Goal: Information Seeking & Learning: Learn about a topic

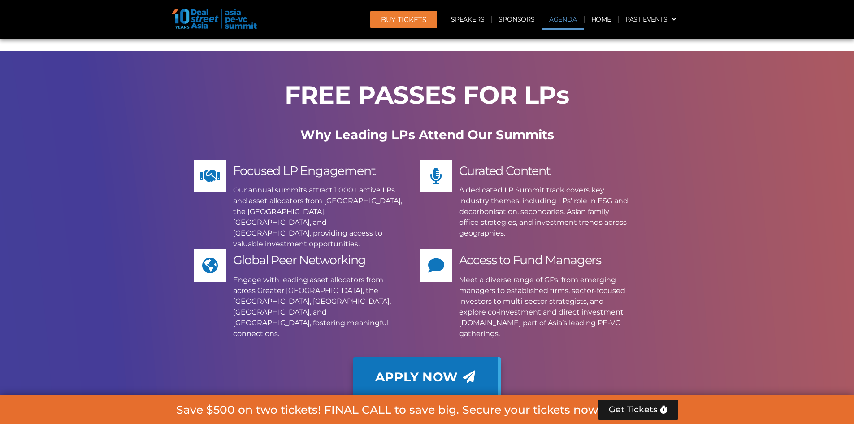
scroll to position [8440, 0]
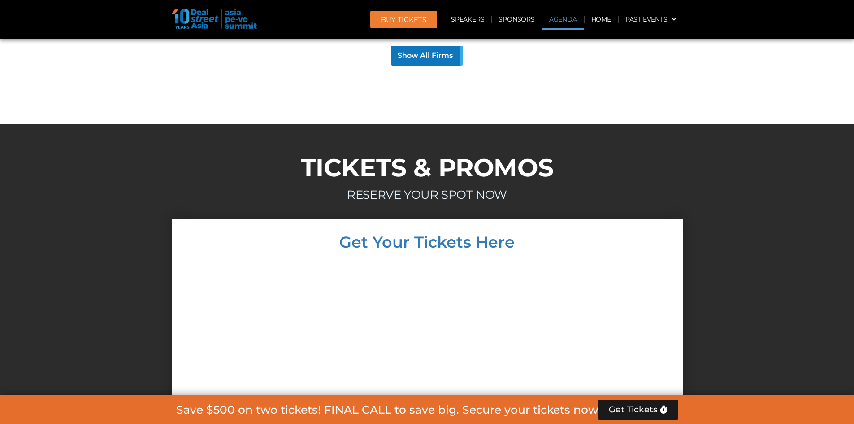
click at [563, 23] on link "Agenda" at bounding box center [563, 19] width 41 height 21
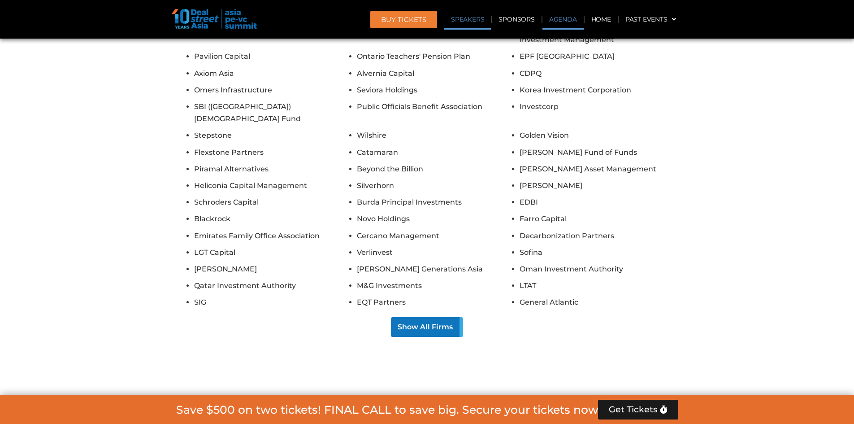
click at [560, 16] on link "Agenda" at bounding box center [563, 19] width 41 height 21
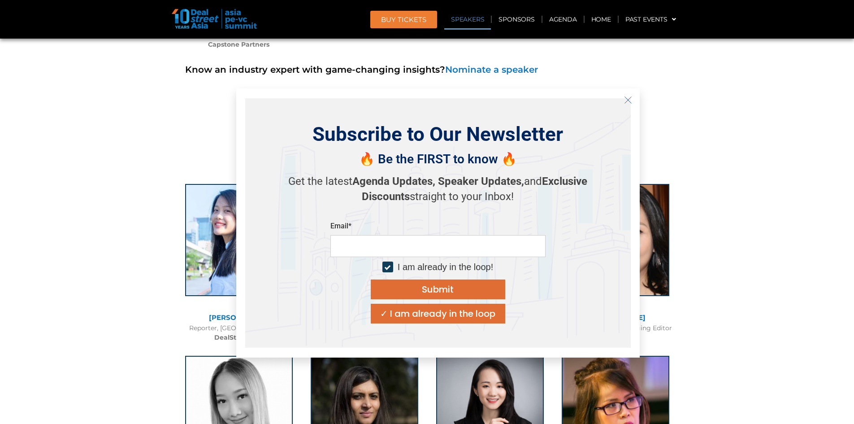
scroll to position [11500, 0]
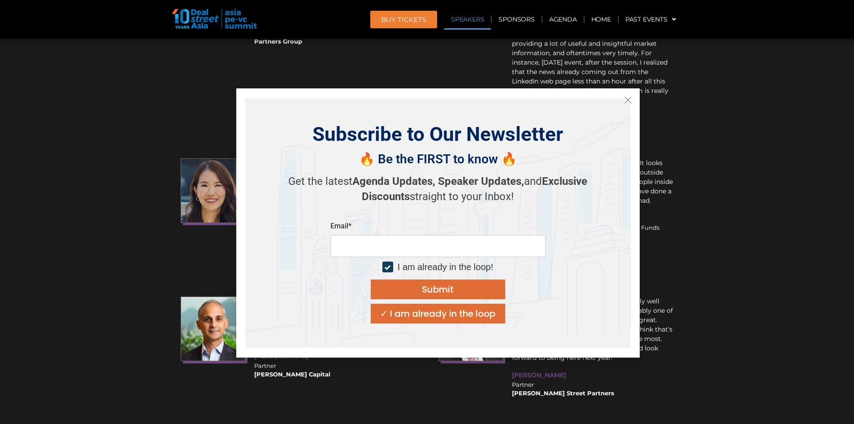
click at [628, 97] on icon "Close" at bounding box center [628, 100] width 8 height 8
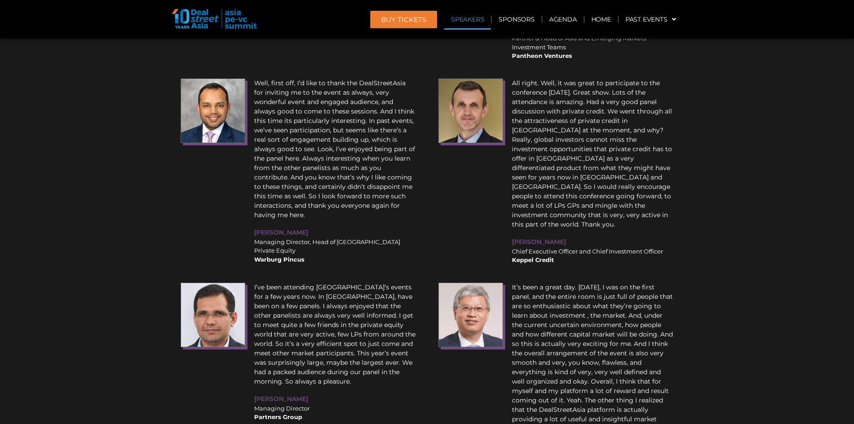
scroll to position [10603, 0]
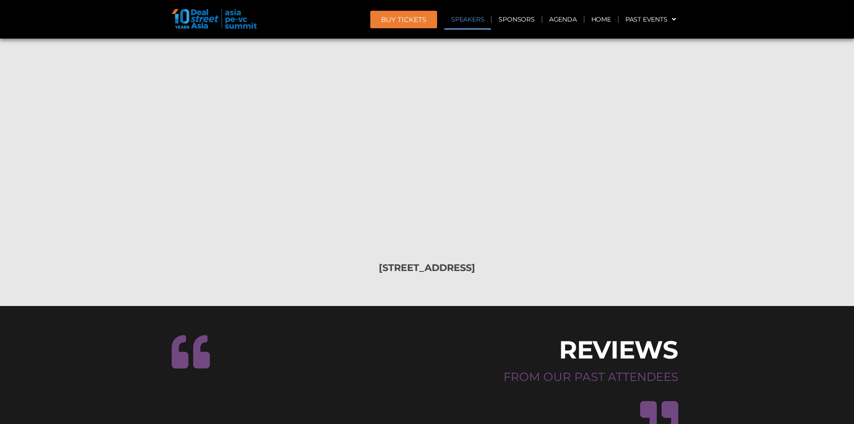
click at [465, 21] on link "Speakers" at bounding box center [467, 19] width 47 height 21
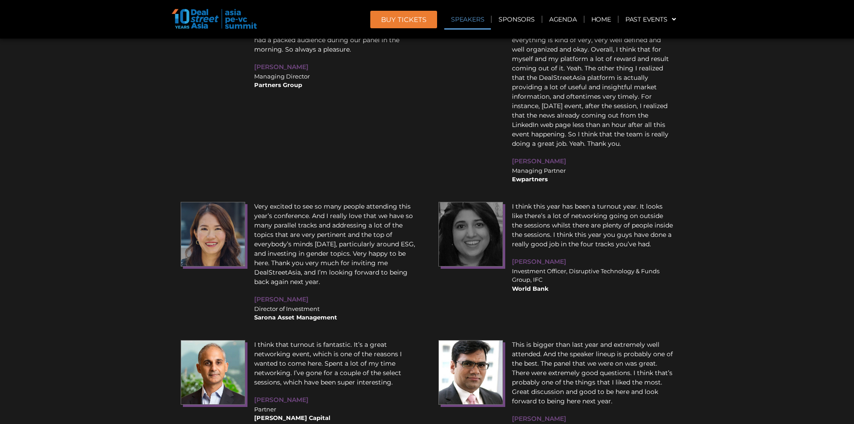
scroll to position [11186, 0]
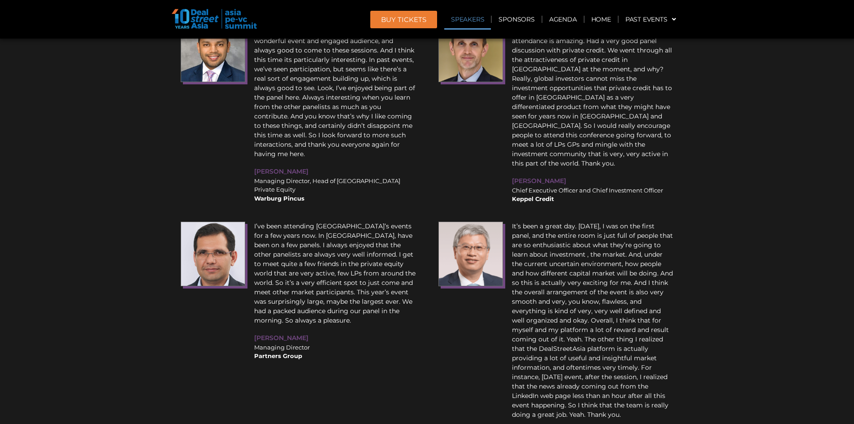
click at [475, 19] on link "Speakers" at bounding box center [467, 19] width 47 height 21
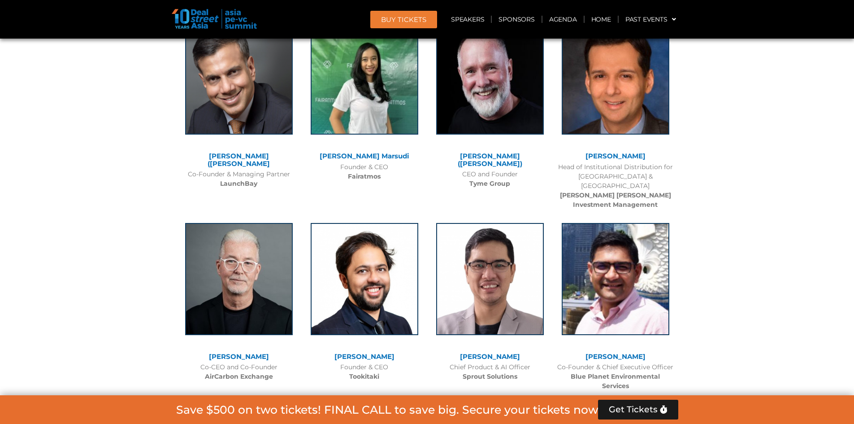
scroll to position [5799, 0]
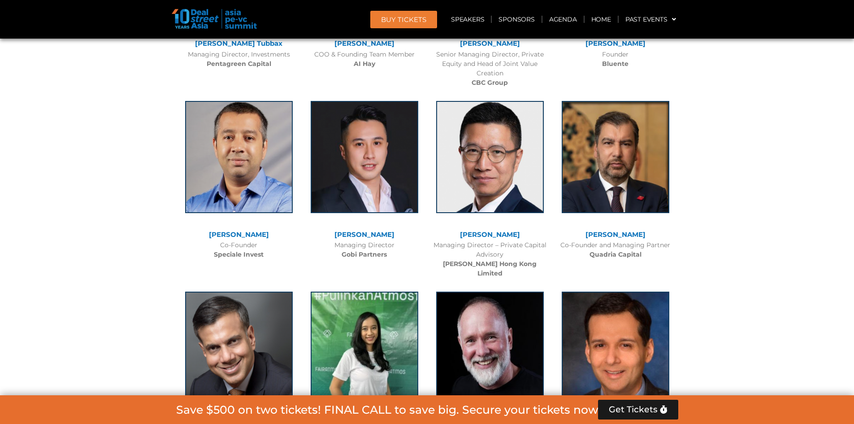
click at [609, 230] on link "Abrar Mir" at bounding box center [616, 234] width 60 height 9
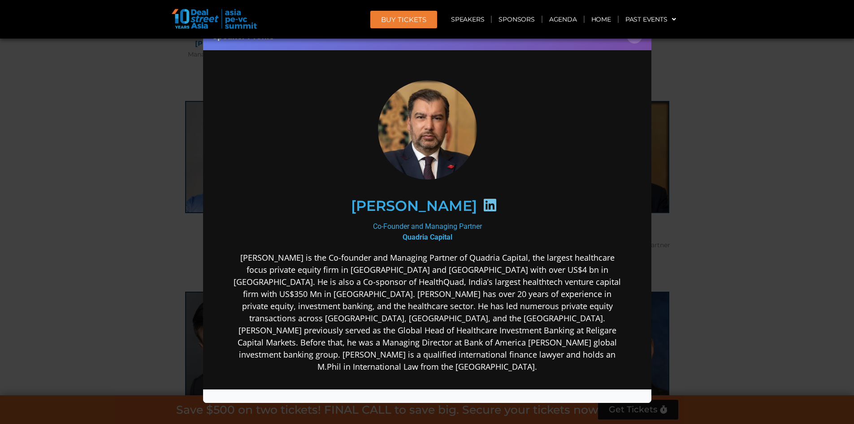
scroll to position [0, 0]
click at [634, 40] on button "×" at bounding box center [635, 36] width 16 height 16
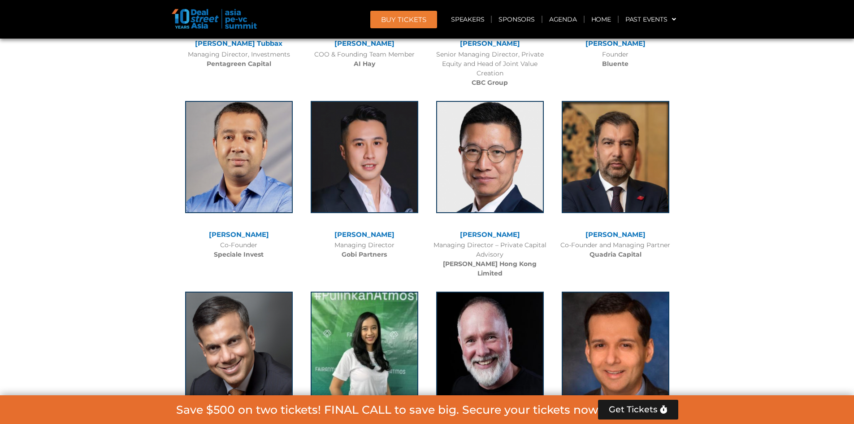
scroll to position [5619, 0]
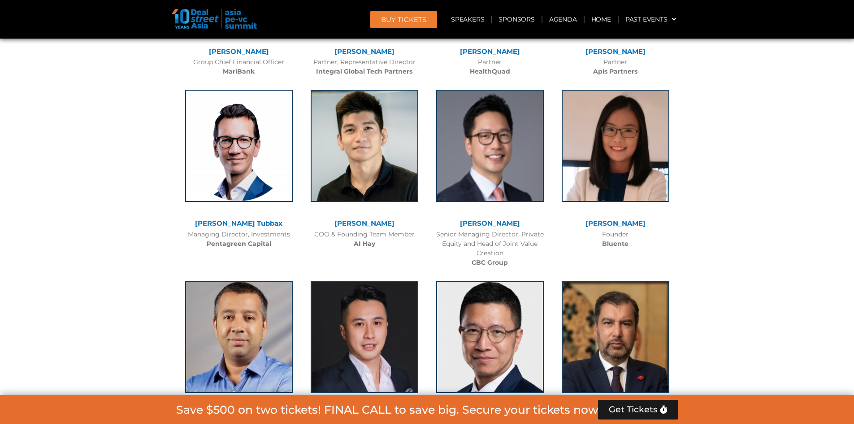
click at [612, 219] on link "[PERSON_NAME]" at bounding box center [616, 223] width 60 height 9
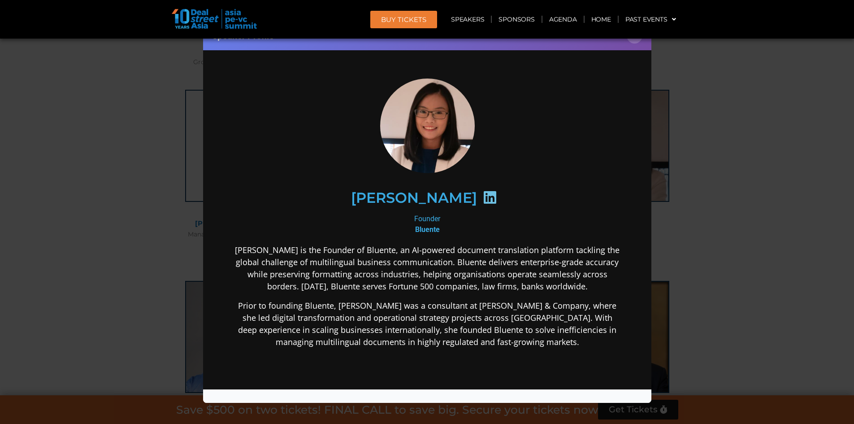
scroll to position [0, 0]
click at [635, 42] on button "×" at bounding box center [635, 36] width 16 height 16
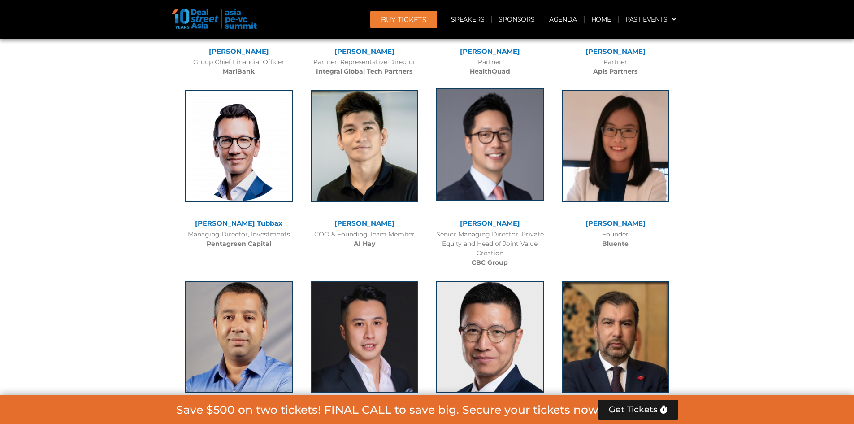
scroll to position [5395, 0]
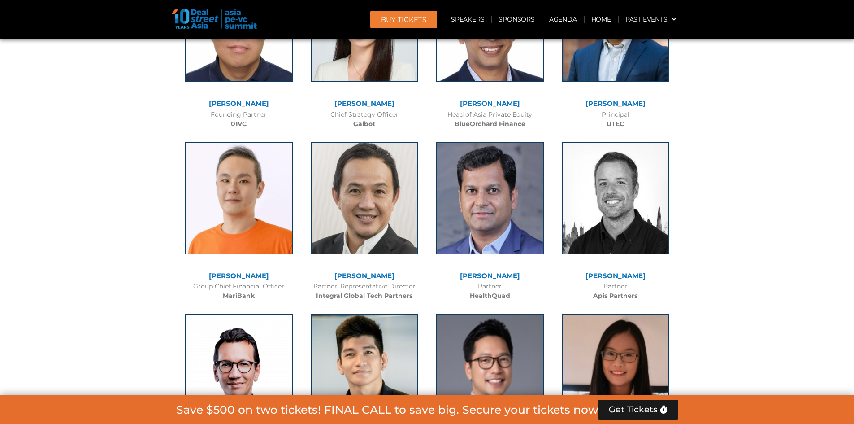
click at [484, 271] on link "[PERSON_NAME]" at bounding box center [490, 275] width 60 height 9
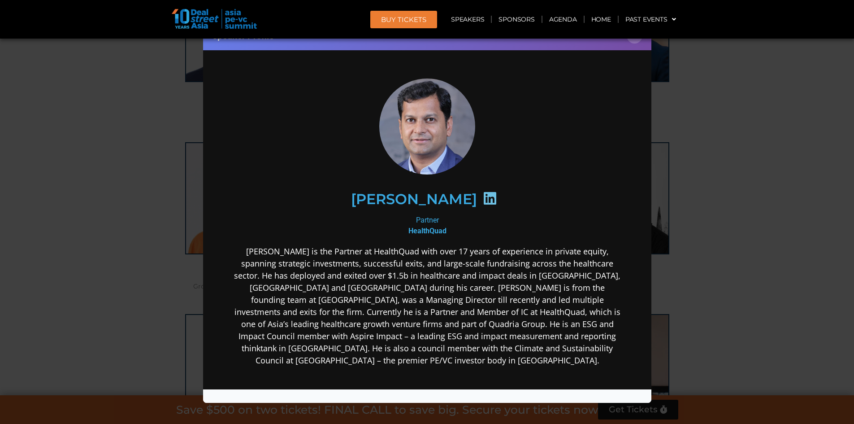
scroll to position [0, 0]
click at [631, 37] on header "BUY Tickets Speakers Sponsors Agenda Home Past Events JKT 2025 SG 2024 JKT 2024…" at bounding box center [427, 19] width 854 height 39
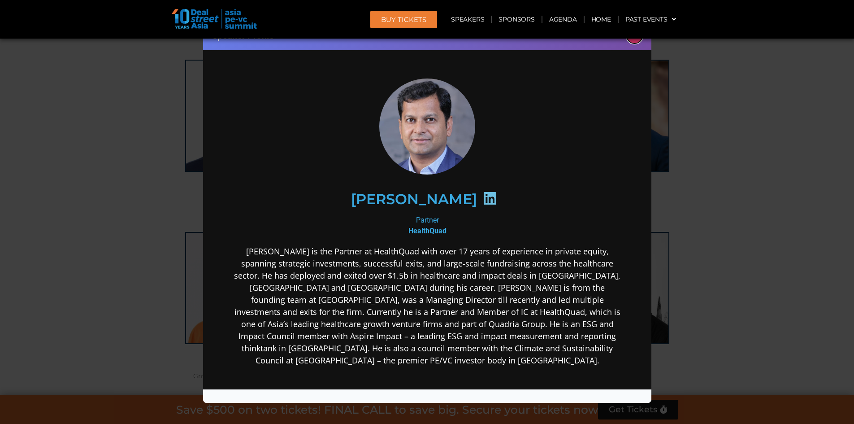
click at [635, 41] on button "×" at bounding box center [635, 36] width 16 height 16
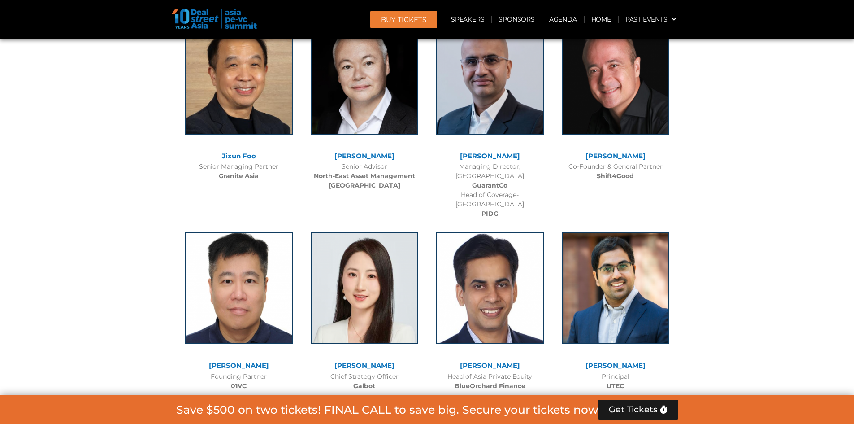
scroll to position [5170, 0]
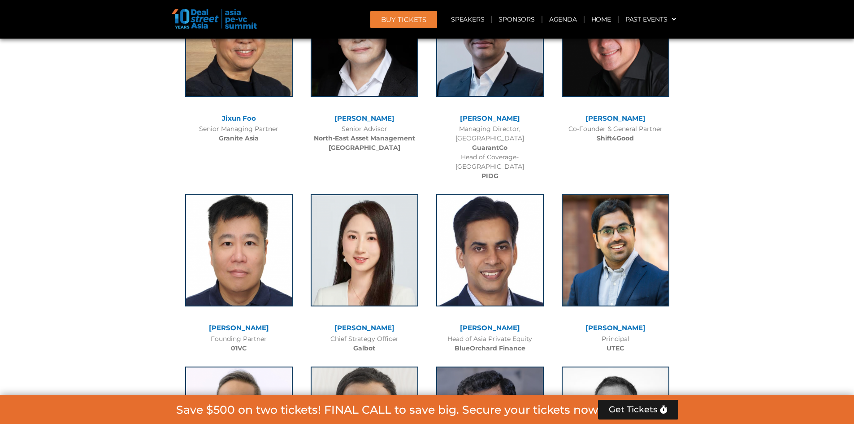
click at [362, 323] on link "[PERSON_NAME]" at bounding box center [364, 327] width 60 height 9
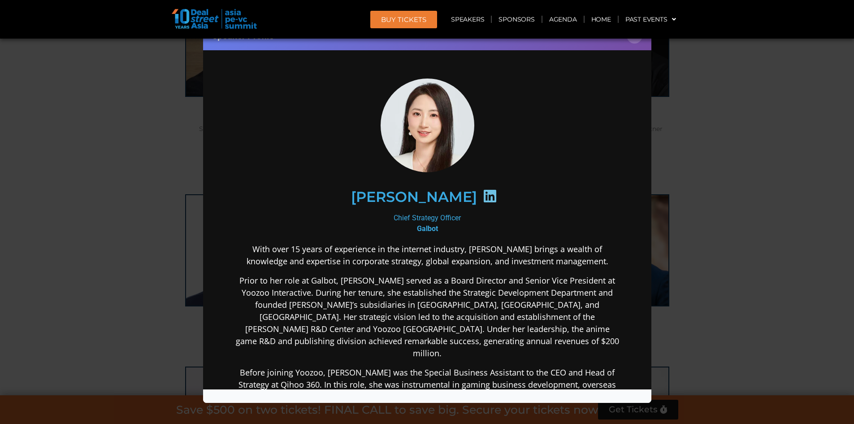
scroll to position [90, 0]
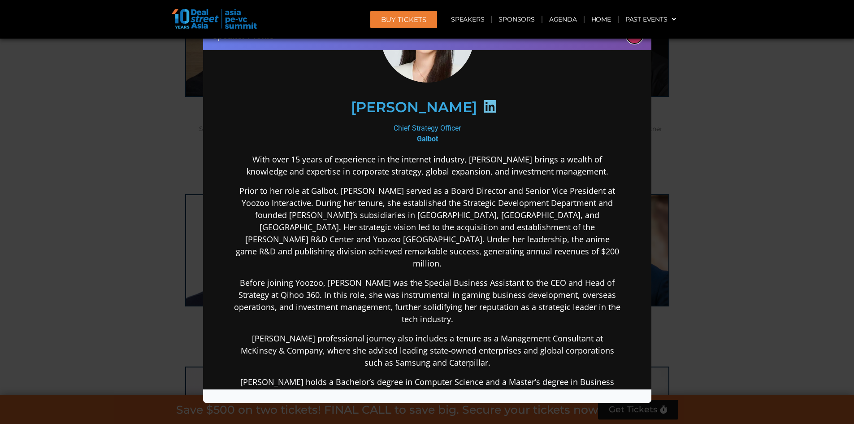
click at [639, 41] on button "×" at bounding box center [635, 36] width 16 height 16
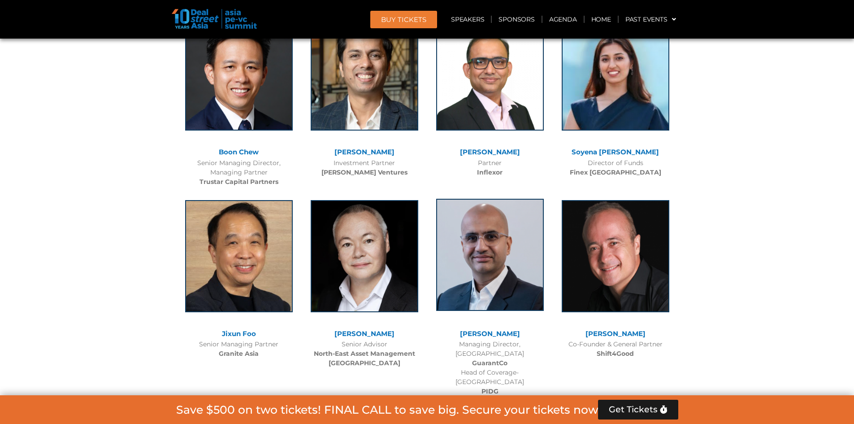
scroll to position [4946, 0]
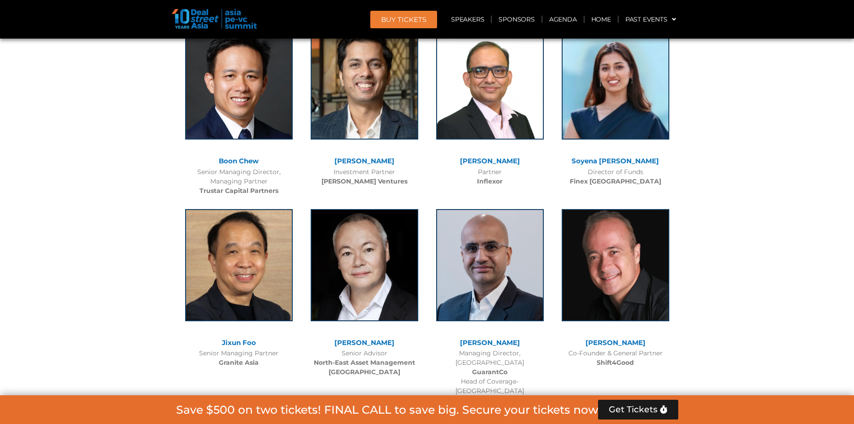
click at [241, 338] on link "Jixun Foo" at bounding box center [239, 342] width 34 height 9
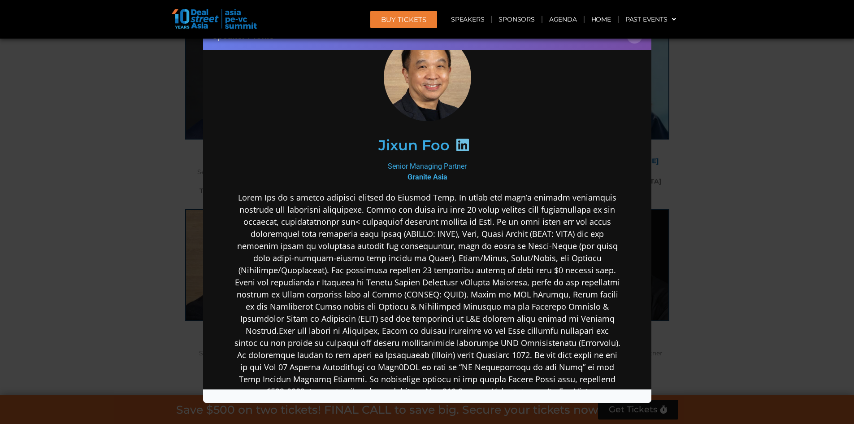
scroll to position [0, 0]
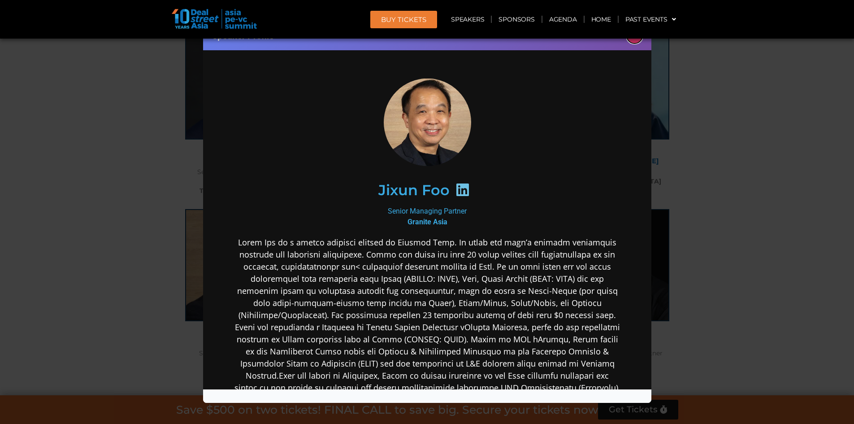
click at [634, 39] on button "×" at bounding box center [635, 36] width 16 height 16
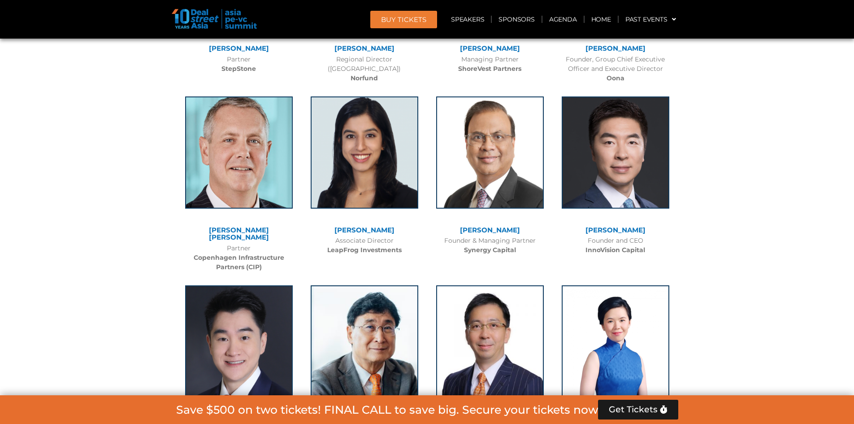
scroll to position [4363, 0]
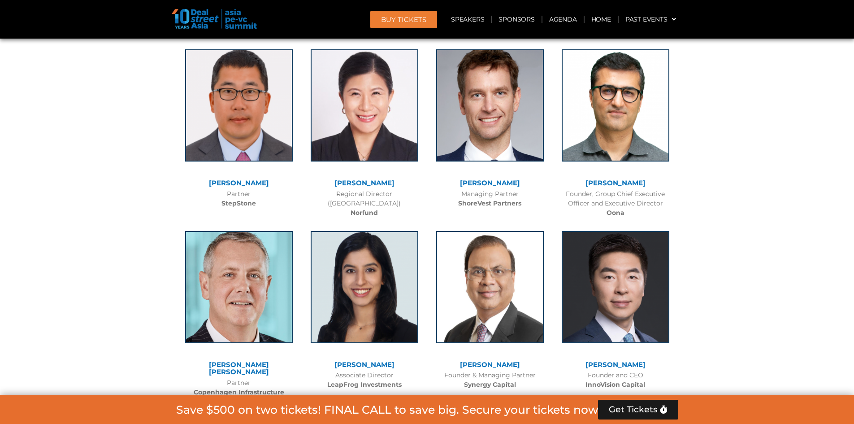
click at [353, 360] on link "[PERSON_NAME]" at bounding box center [364, 364] width 60 height 9
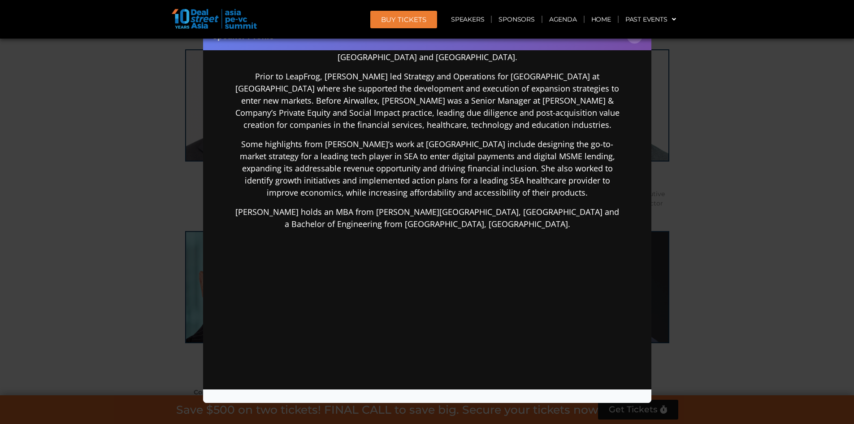
scroll to position [9, 0]
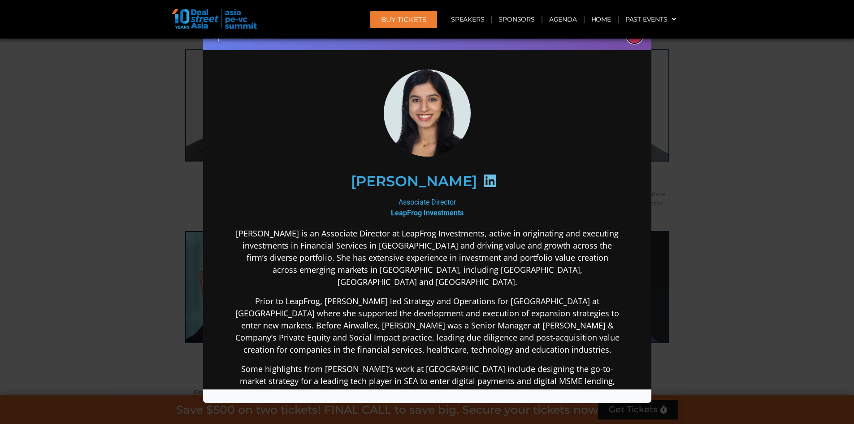
click at [631, 41] on button "×" at bounding box center [635, 36] width 16 height 16
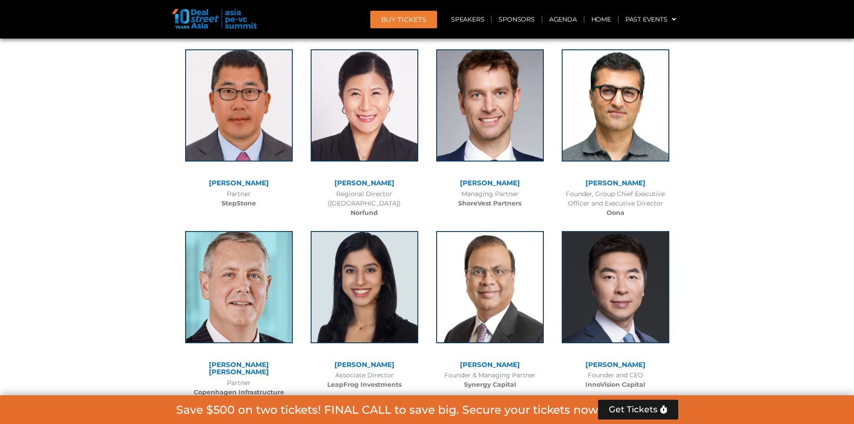
scroll to position [4274, 0]
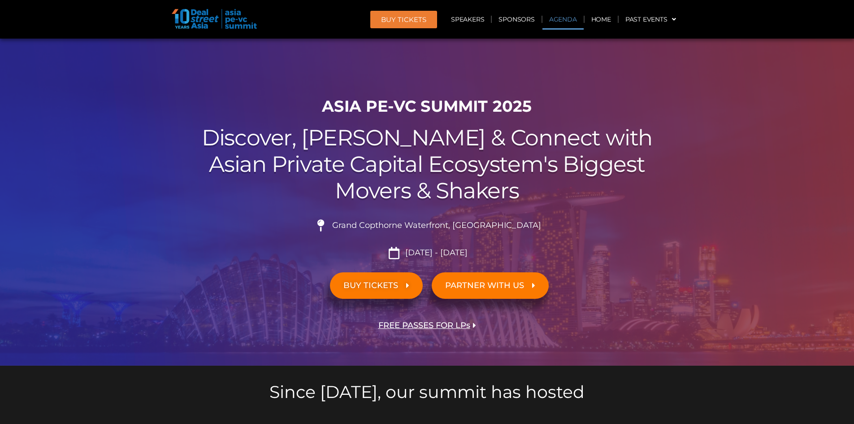
scroll to position [538, 0]
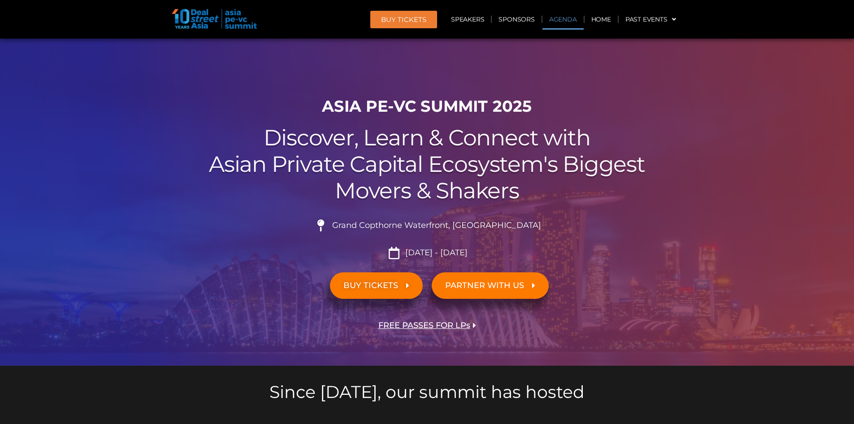
click at [560, 23] on link "Agenda" at bounding box center [563, 19] width 41 height 21
click at [121, 31] on header "BUY Tickets Speakers Sponsors Agenda Home Past Events JKT 2025 SG 2024 JKT 2024…" at bounding box center [427, 19] width 854 height 39
click at [477, 21] on link "Speakers" at bounding box center [467, 19] width 47 height 21
drag, startPoint x: 327, startPoint y: 105, endPoint x: 528, endPoint y: 100, distance: 200.5
click at [527, 100] on h1 "ASIA PE-VC Summit 2025" at bounding box center [427, 106] width 502 height 19
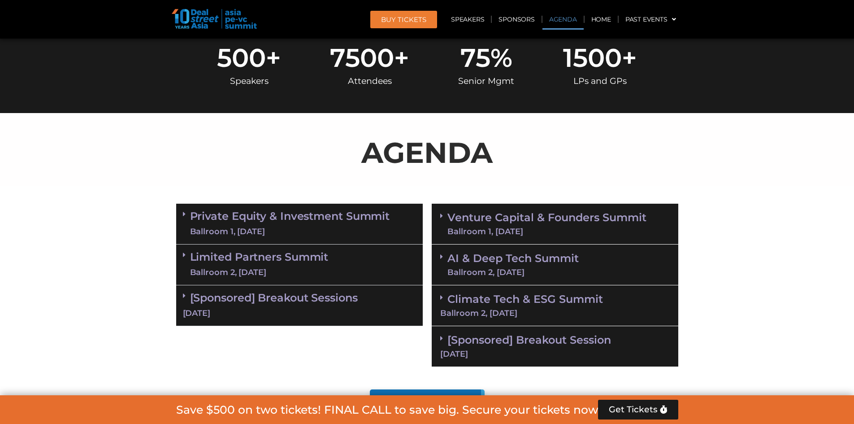
scroll to position [404, 0]
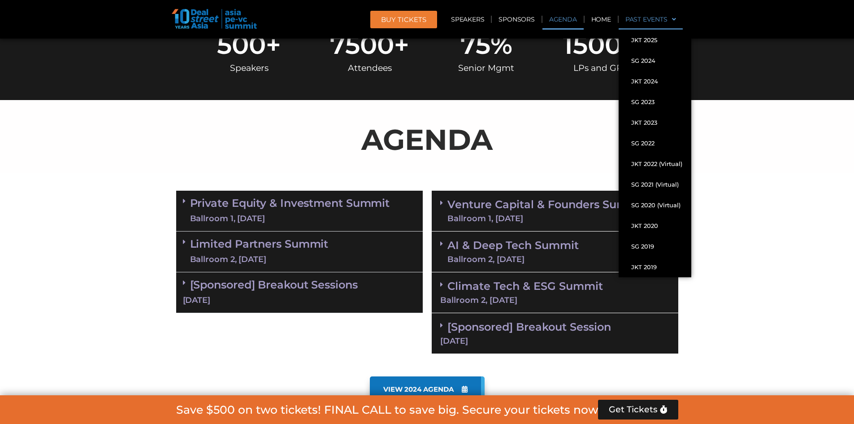
click at [670, 19] on span at bounding box center [672, 19] width 9 height 15
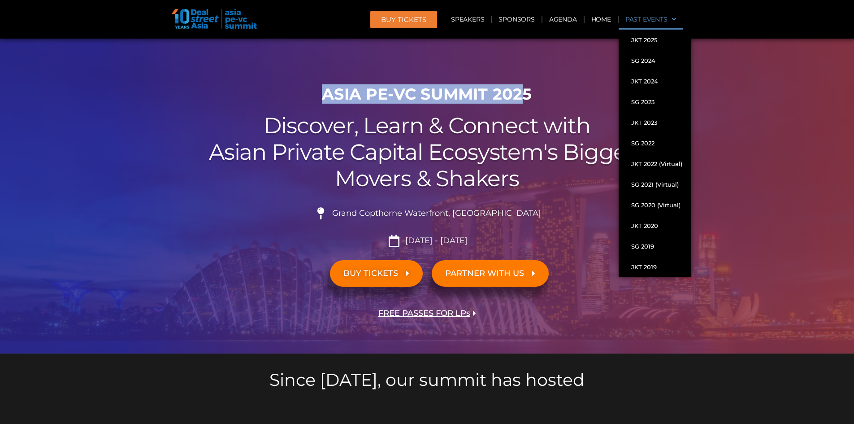
scroll to position [0, 0]
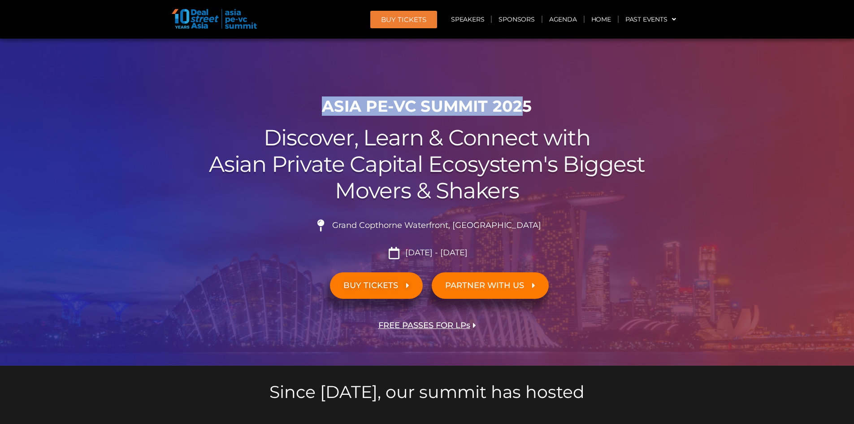
click at [244, 390] on h5 "Since [DATE], our summit has hosted" at bounding box center [427, 391] width 502 height 17
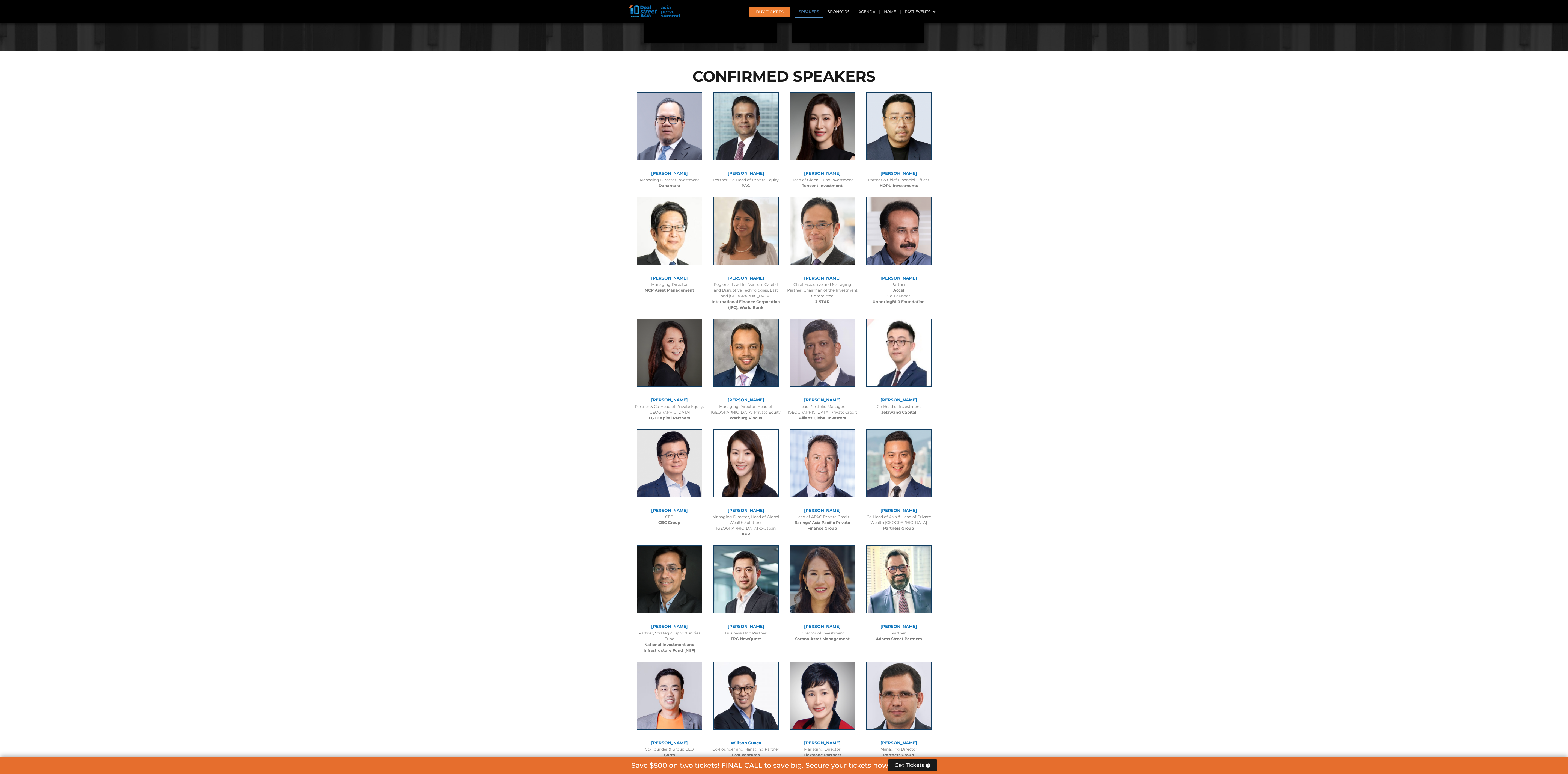
scroll to position [491, 0]
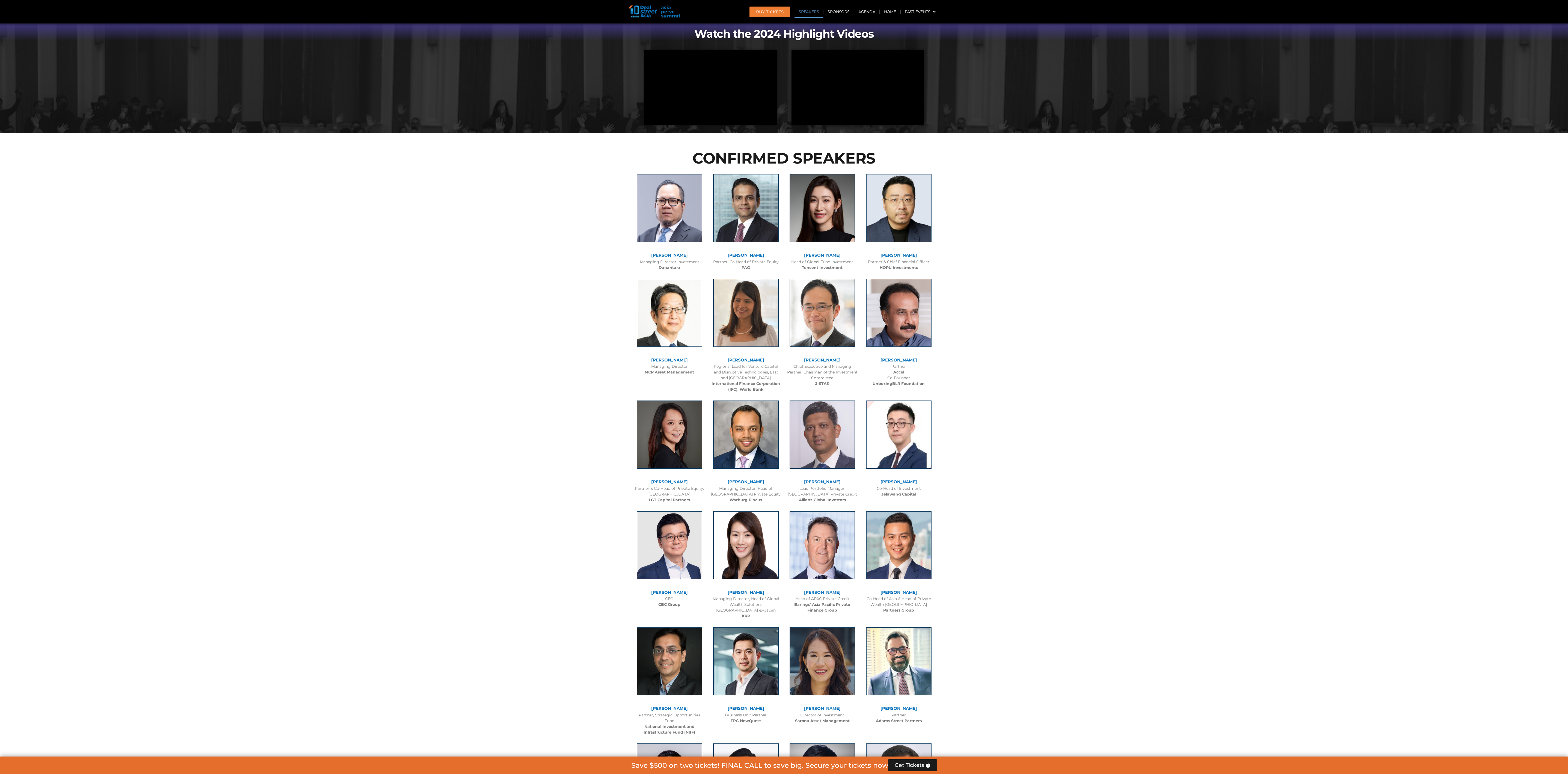
drag, startPoint x: 462, startPoint y: 382, endPoint x: 460, endPoint y: 379, distance: 3.6
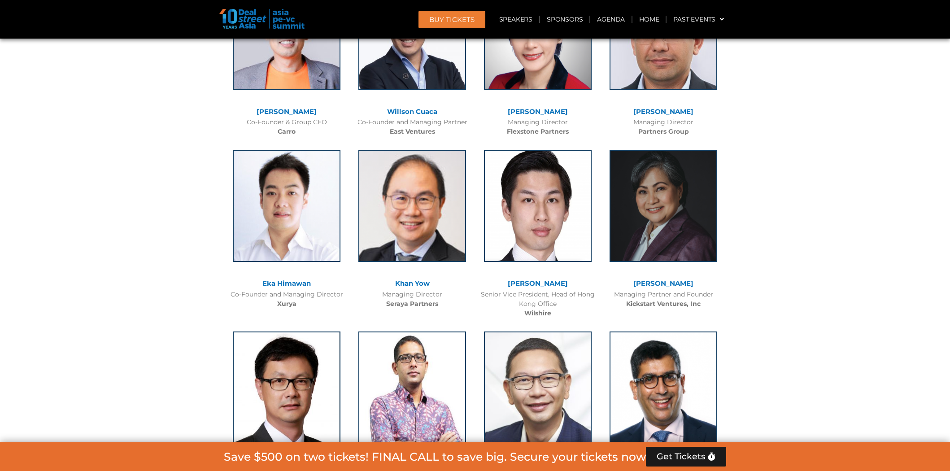
scroll to position [2298, 0]
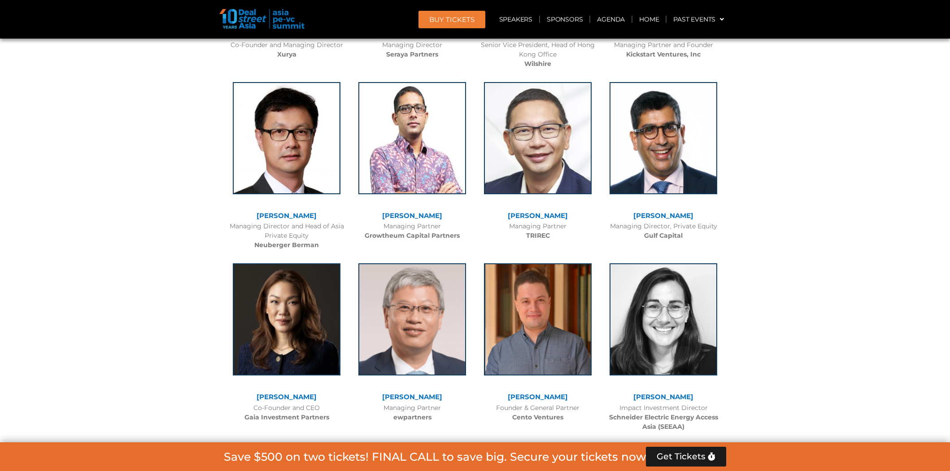
click at [543, 213] on link "[PERSON_NAME]" at bounding box center [538, 215] width 60 height 9
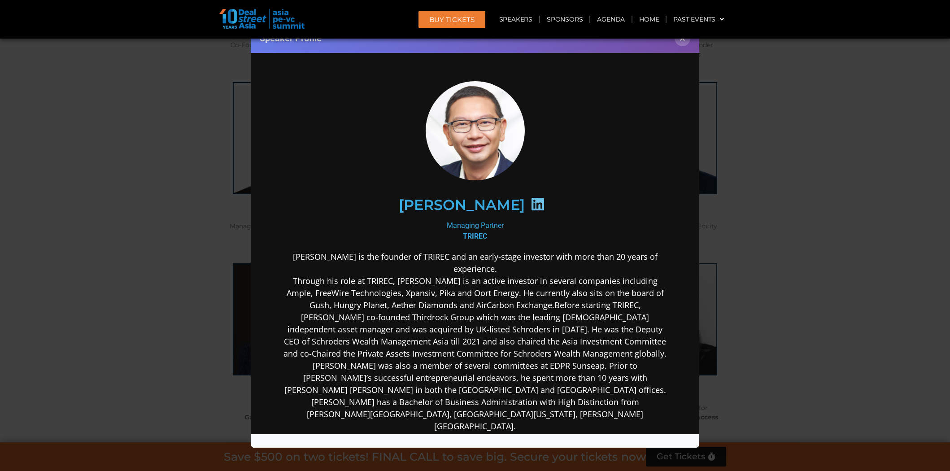
scroll to position [0, 0]
click at [682, 44] on button "×" at bounding box center [682, 38] width 16 height 16
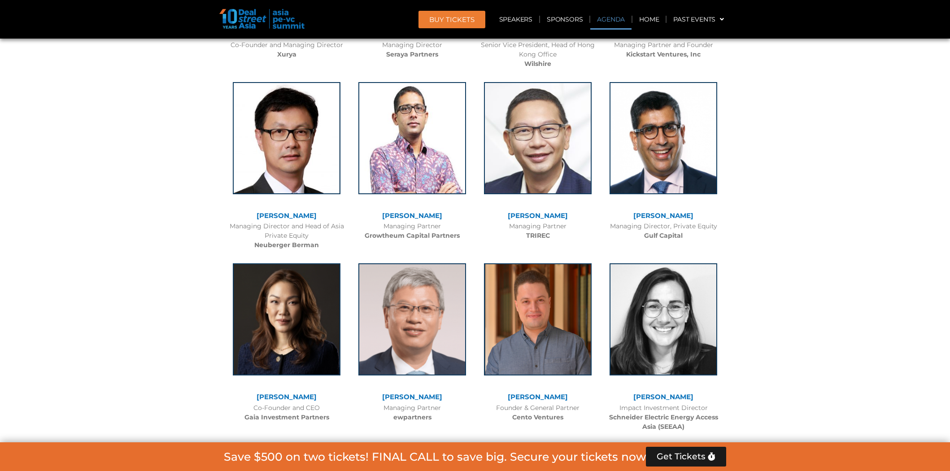
click at [619, 23] on link "Agenda" at bounding box center [610, 19] width 41 height 21
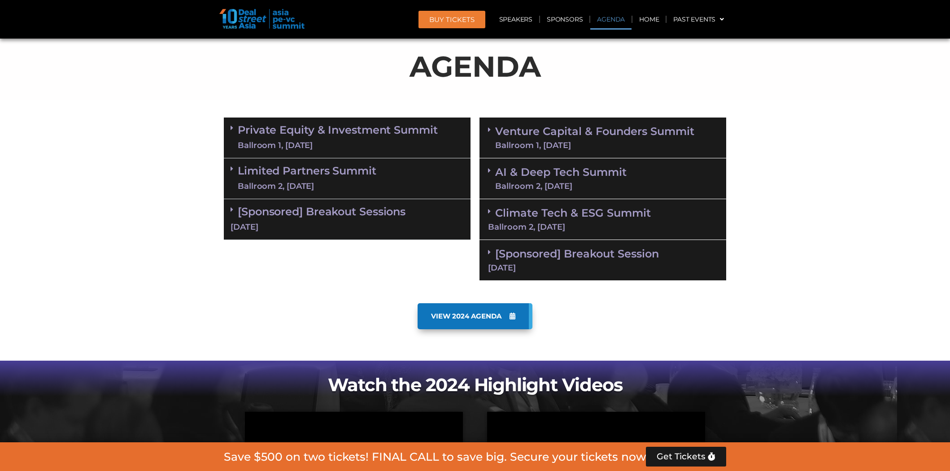
scroll to position [469, 0]
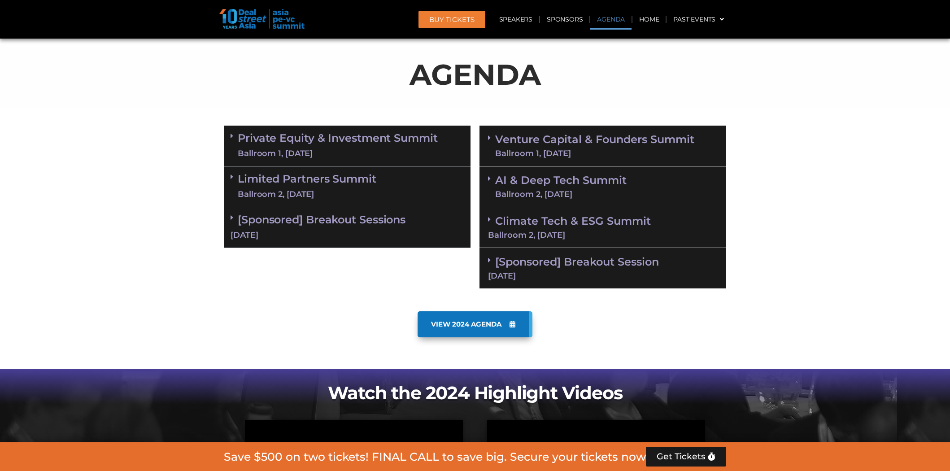
click at [333, 139] on link "Private Equity & Investment Summit Ballroom 1, [DATE]" at bounding box center [338, 145] width 200 height 27
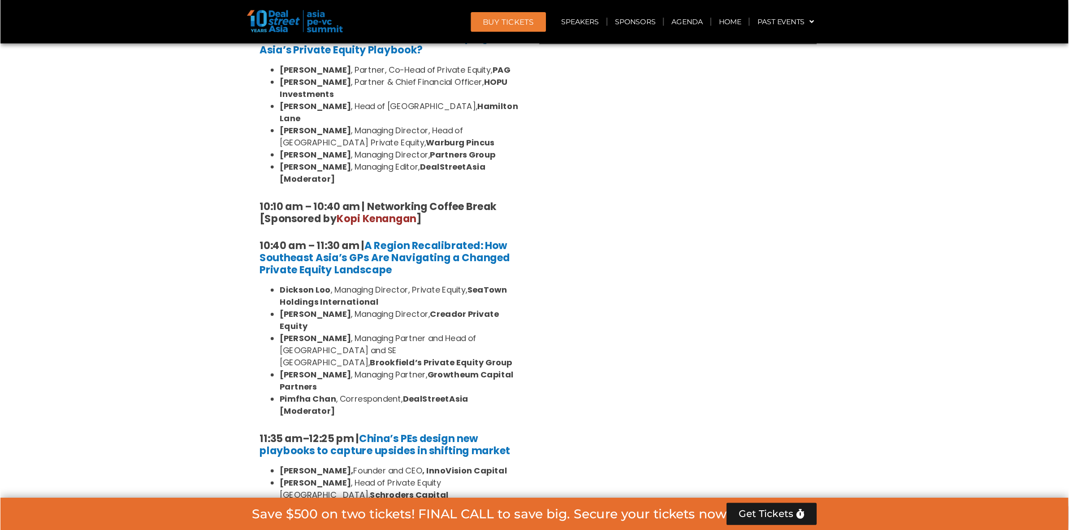
scroll to position [668, 0]
